Goal: Task Accomplishment & Management: Manage account settings

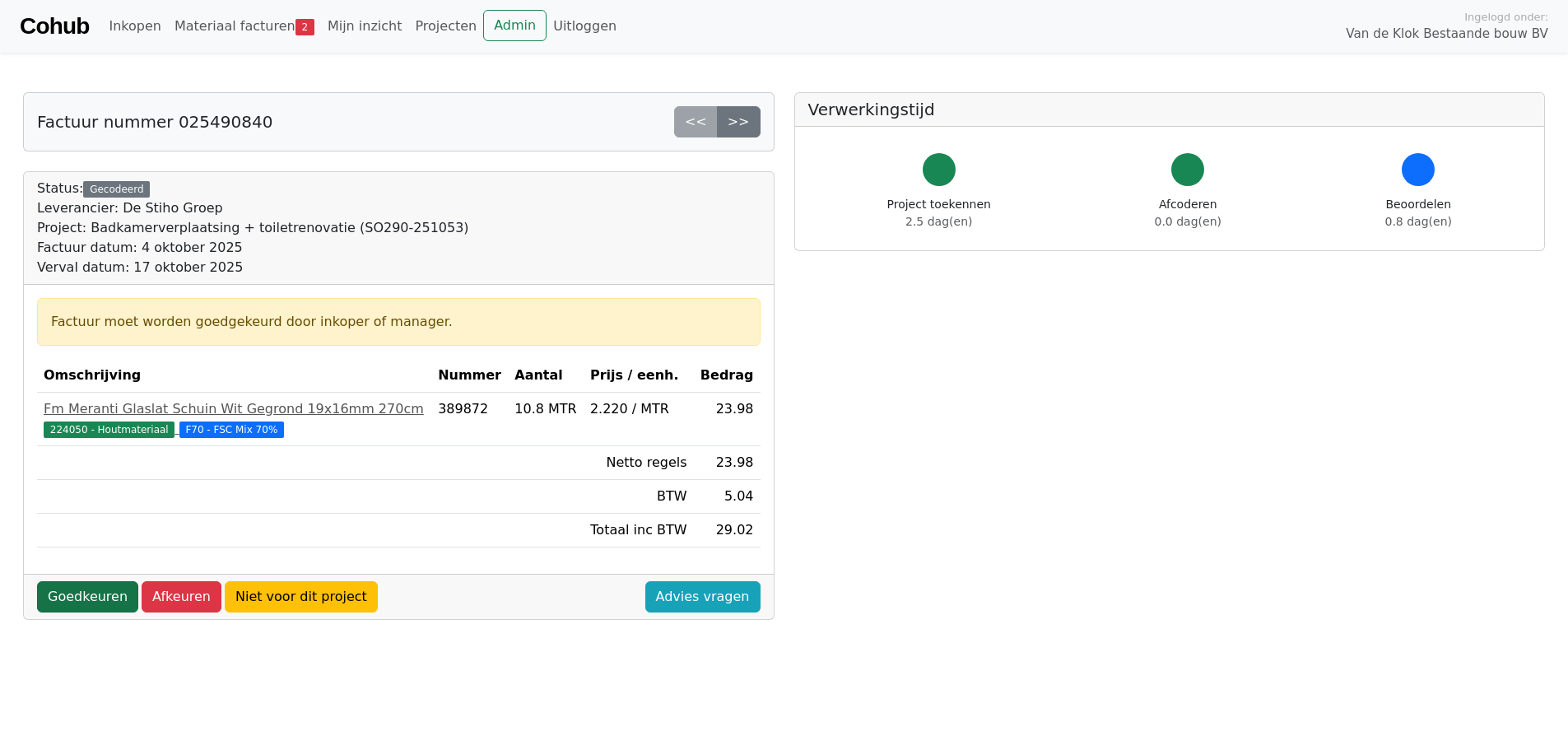
click at [88, 590] on link "Goedkeuren" at bounding box center [88, 597] width 102 height 31
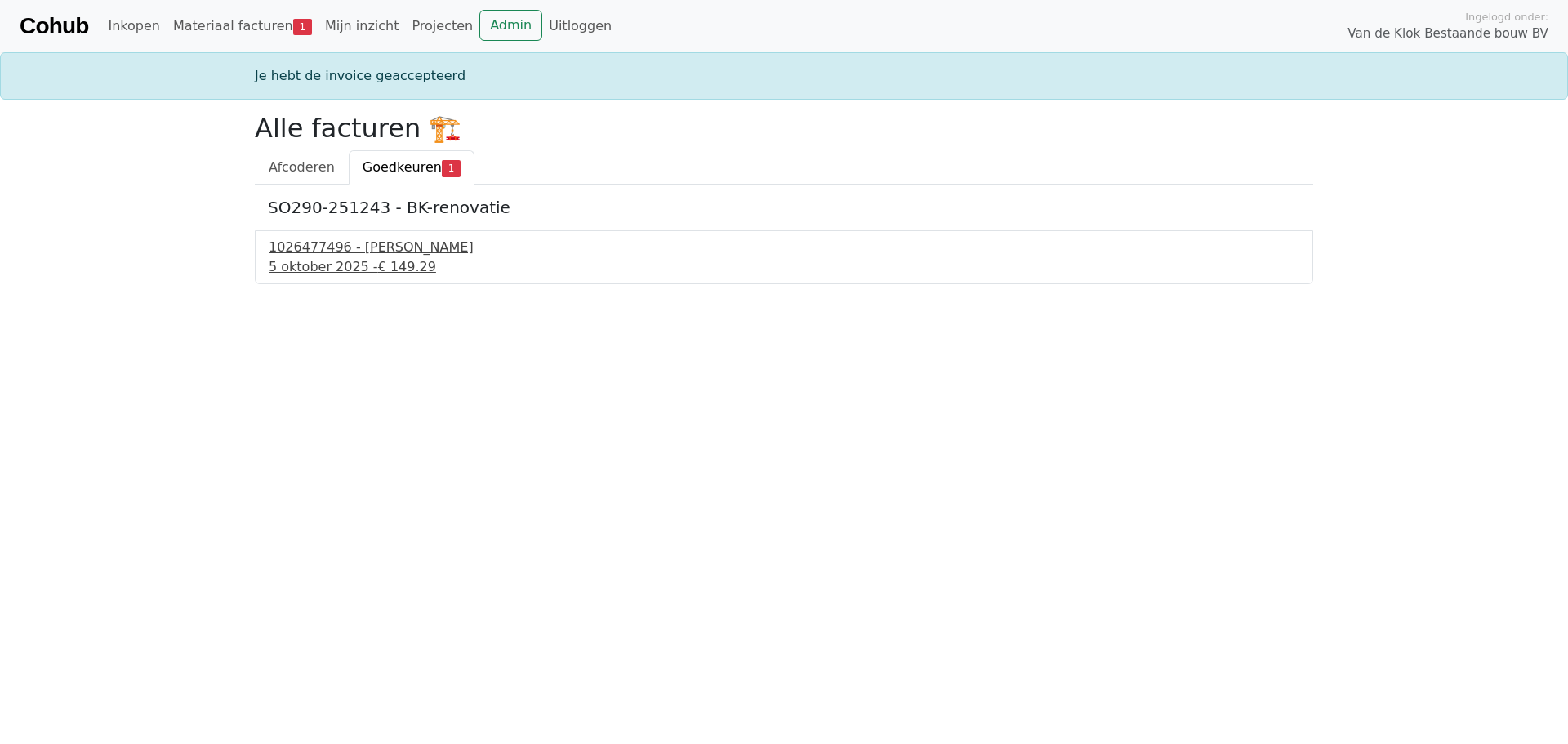
click at [404, 252] on div "1026477496 - Boels Verhuur" at bounding box center [784, 247] width 1031 height 20
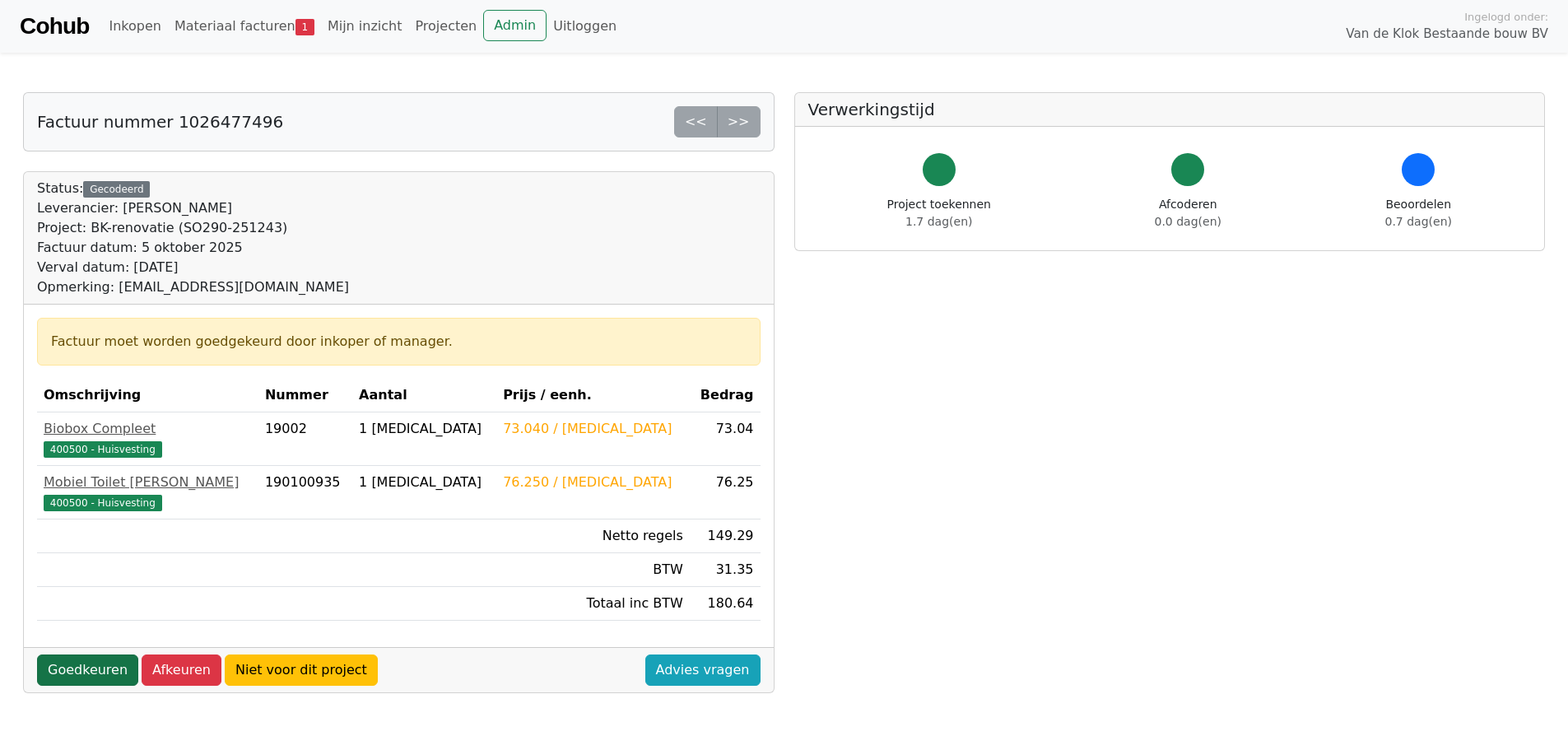
click at [81, 666] on link "Goedkeuren" at bounding box center [88, 671] width 102 height 31
